Goal: Transaction & Acquisition: Purchase product/service

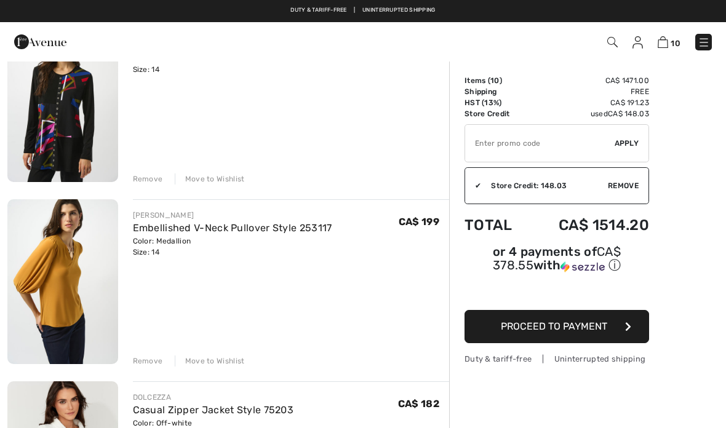
scroll to position [874, 0]
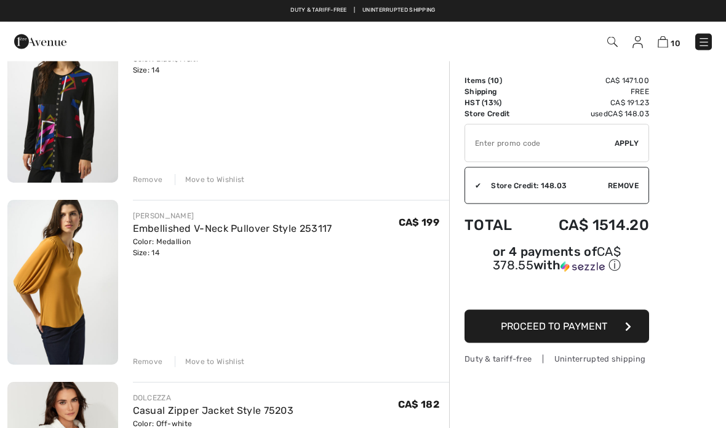
click at [144, 354] on div "Remove Move to Wishlist" at bounding box center [291, 361] width 317 height 14
click at [148, 366] on div "Remove" at bounding box center [148, 362] width 30 height 11
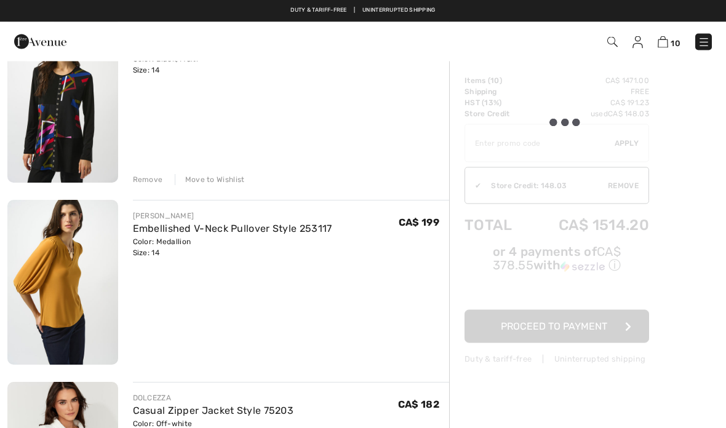
scroll to position [874, 0]
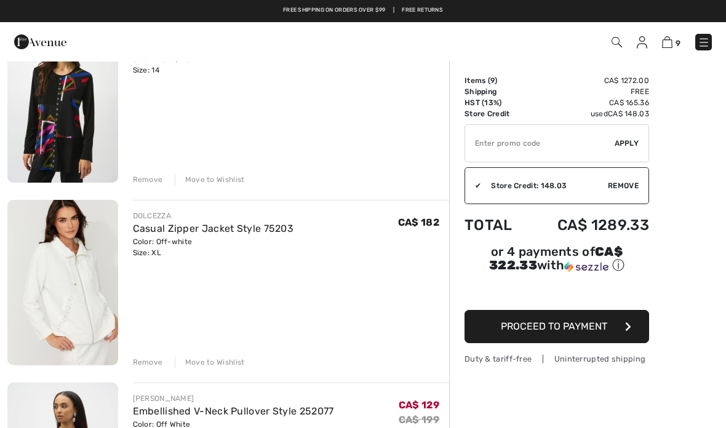
click at [151, 180] on div "Remove" at bounding box center [148, 179] width 30 height 11
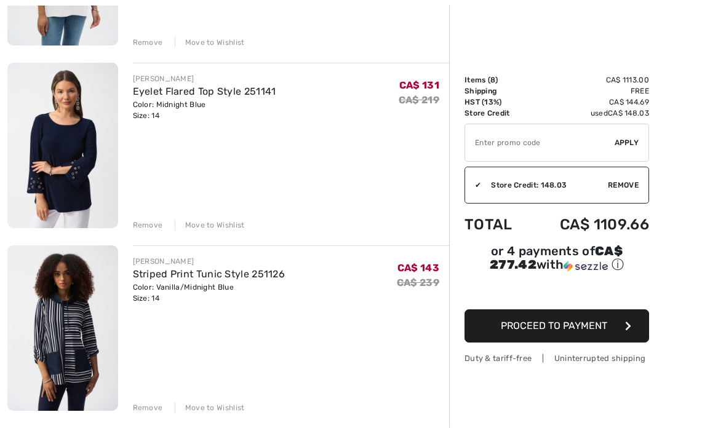
scroll to position [1194, 0]
click at [66, 330] on img at bounding box center [62, 327] width 111 height 165
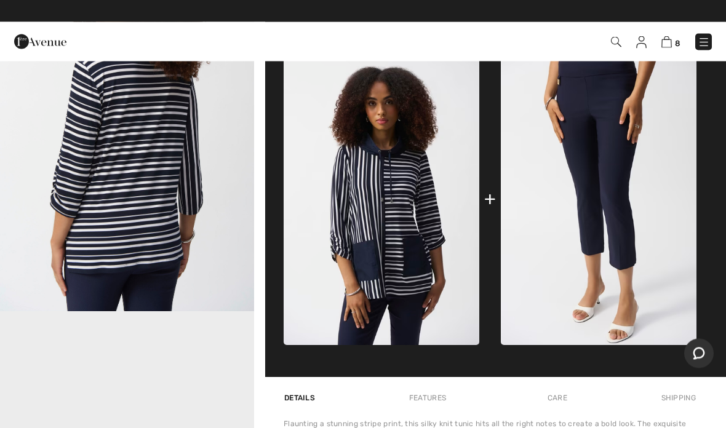
scroll to position [510, 0]
click at [604, 155] on img at bounding box center [599, 198] width 196 height 293
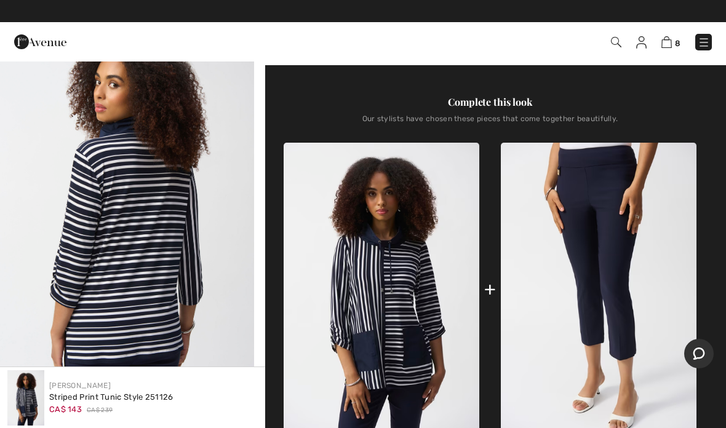
scroll to position [469, 0]
